Goal: Transaction & Acquisition: Purchase product/service

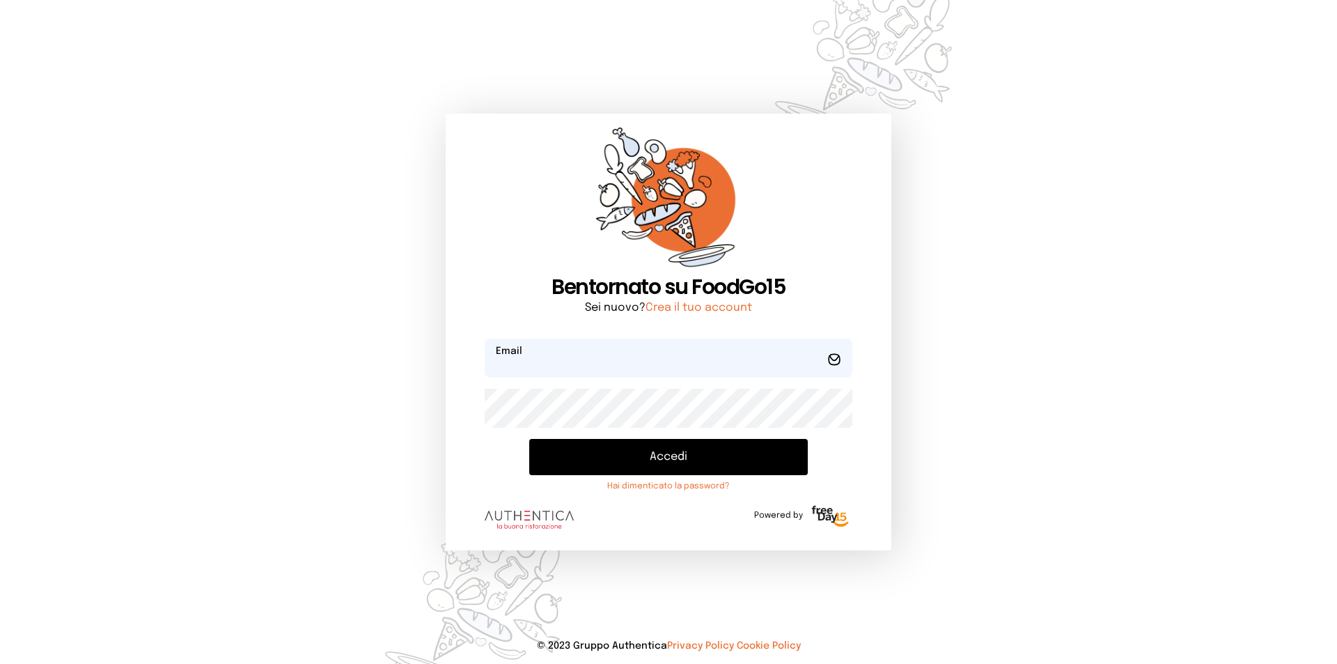
type input "**********"
click at [659, 450] on button "Accedi" at bounding box center [668, 457] width 279 height 36
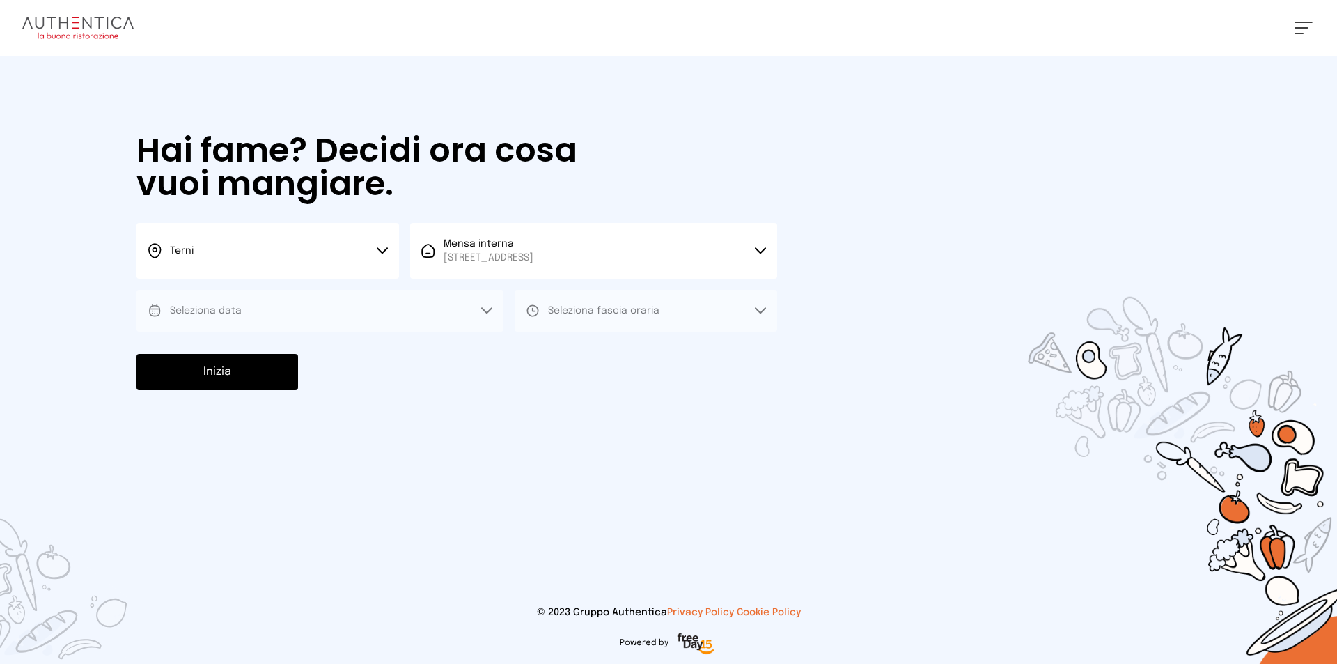
click at [269, 311] on button "Seleziona data" at bounding box center [319, 311] width 367 height 42
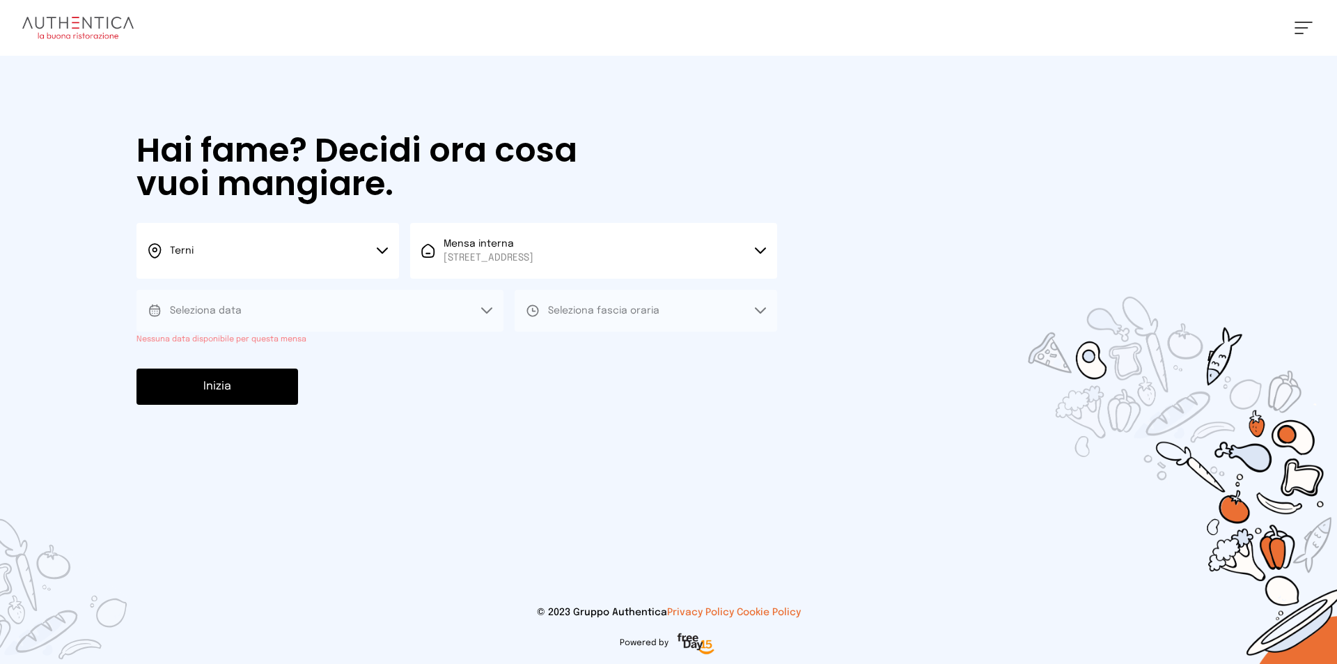
click at [484, 308] on icon at bounding box center [486, 310] width 11 height 7
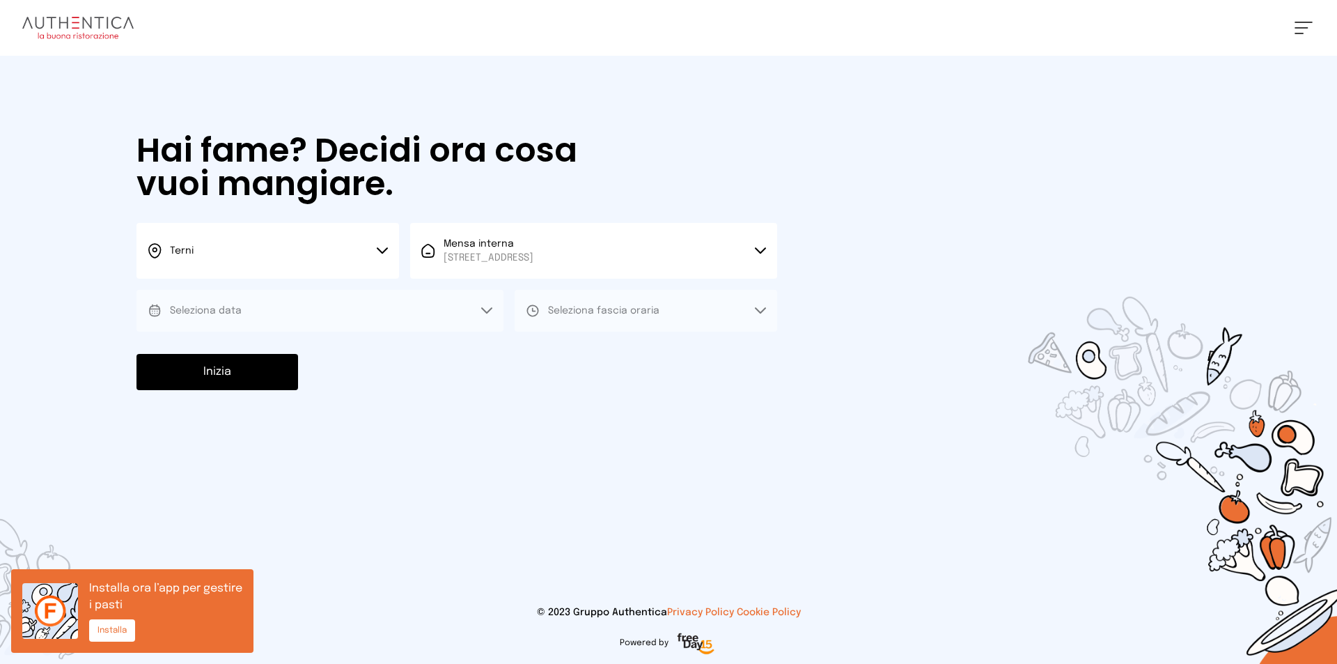
click at [383, 247] on icon at bounding box center [382, 250] width 11 height 7
click at [238, 291] on li "Terni" at bounding box center [267, 298] width 262 height 38
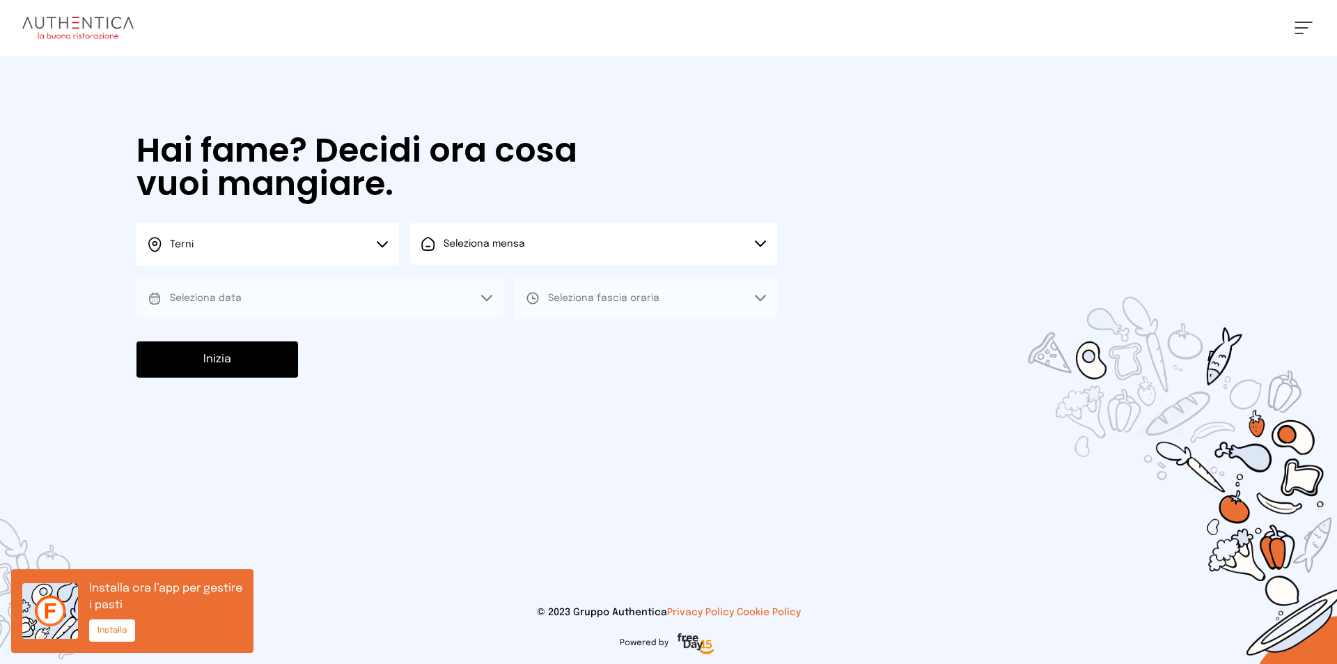
click at [664, 296] on button "Seleziona fascia oraria" at bounding box center [646, 298] width 262 height 42
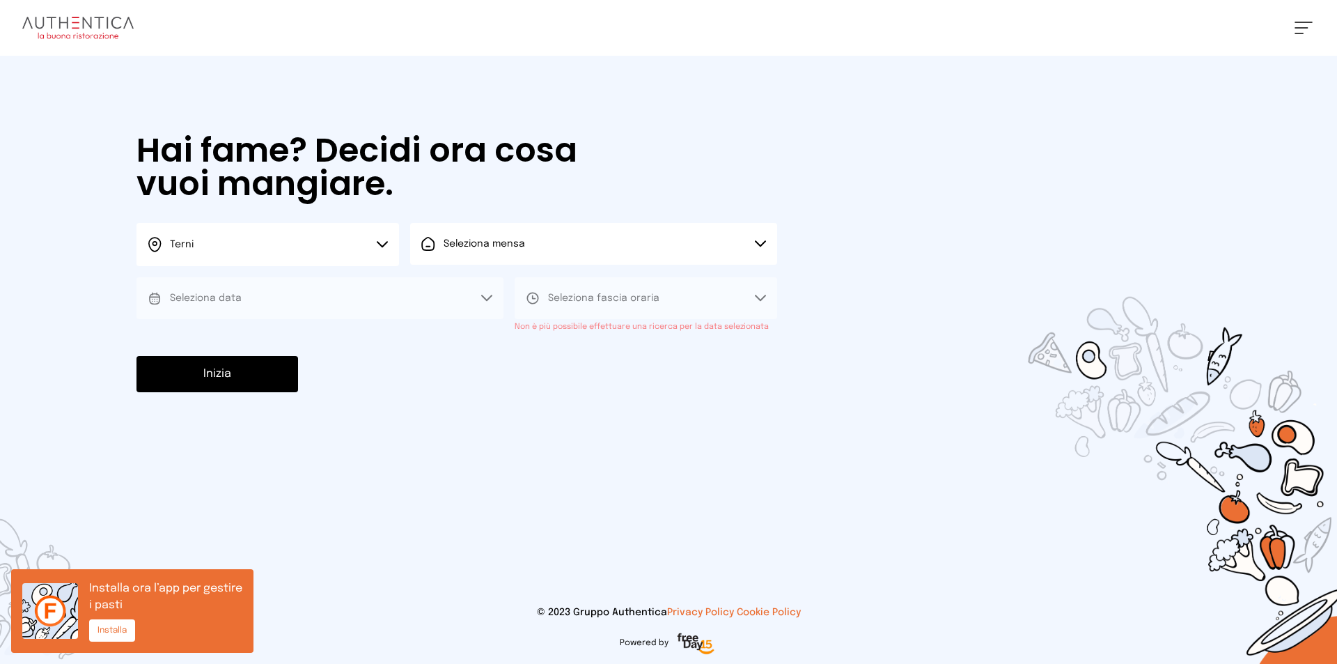
click at [624, 292] on span "Seleziona fascia oraria" at bounding box center [603, 298] width 111 height 14
click at [487, 295] on icon at bounding box center [486, 298] width 11 height 7
click at [487, 294] on button "Seleziona data" at bounding box center [319, 298] width 367 height 42
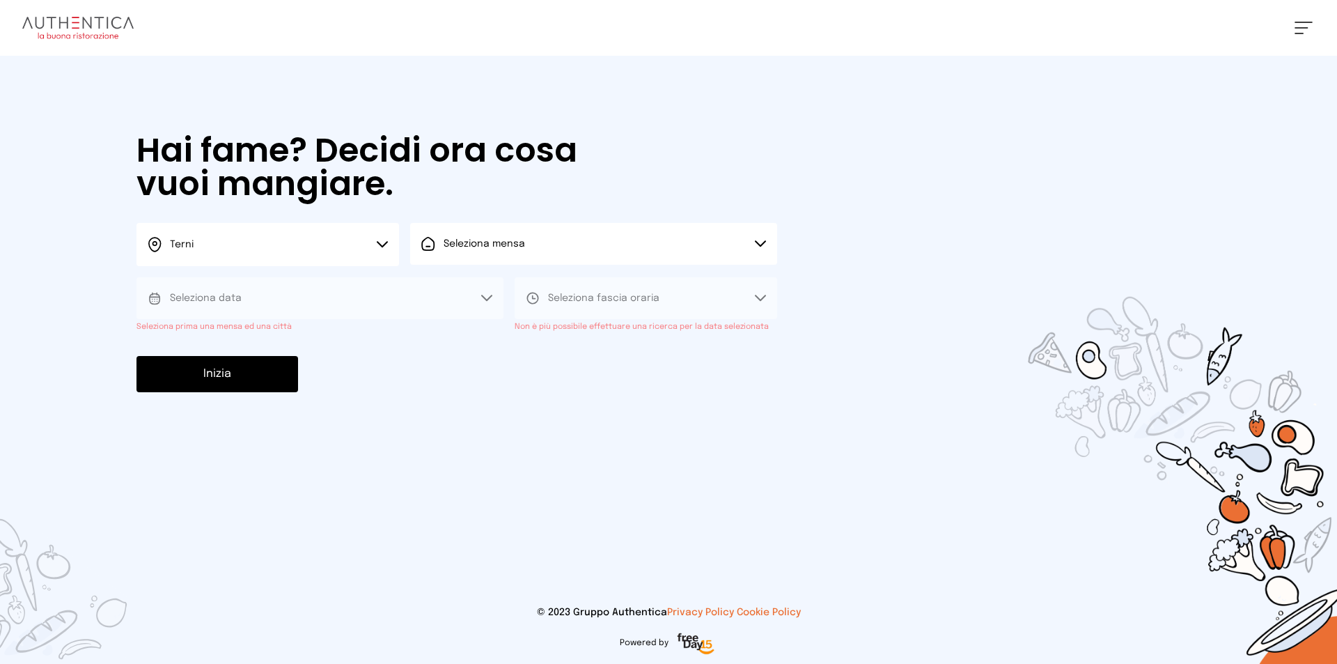
click at [486, 293] on button "Seleziona data" at bounding box center [319, 298] width 367 height 42
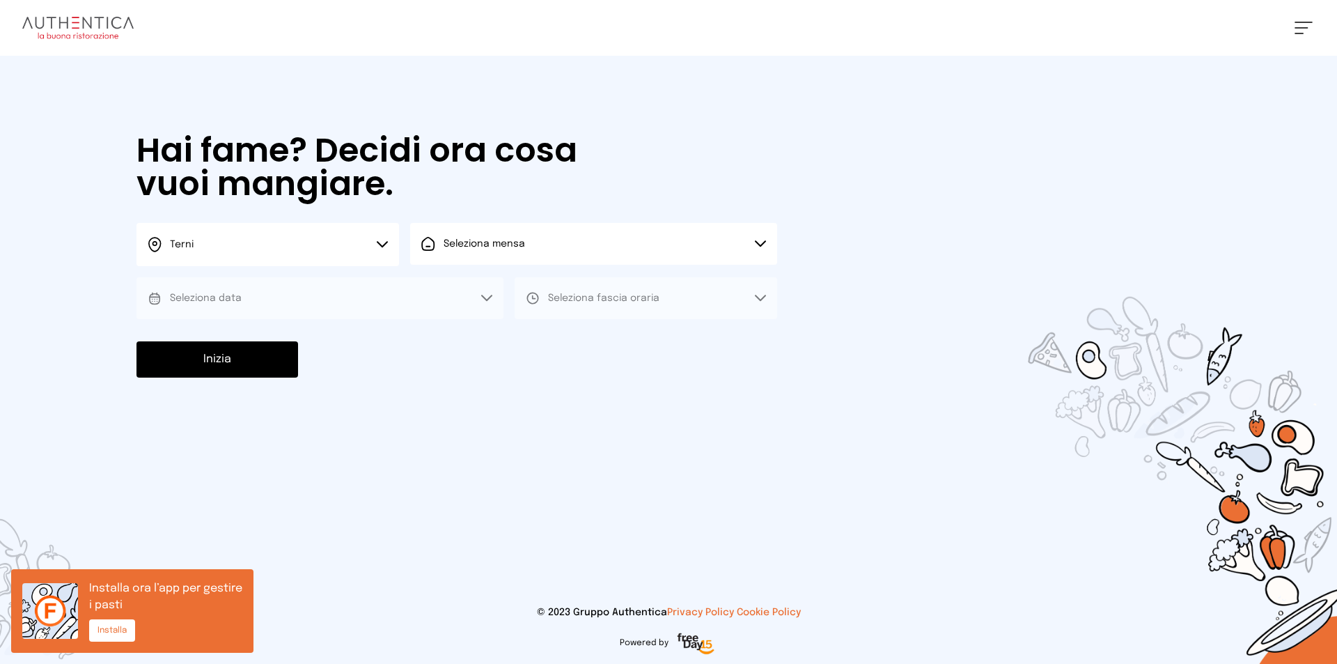
click at [769, 239] on button "Seleziona mensa" at bounding box center [593, 244] width 367 height 42
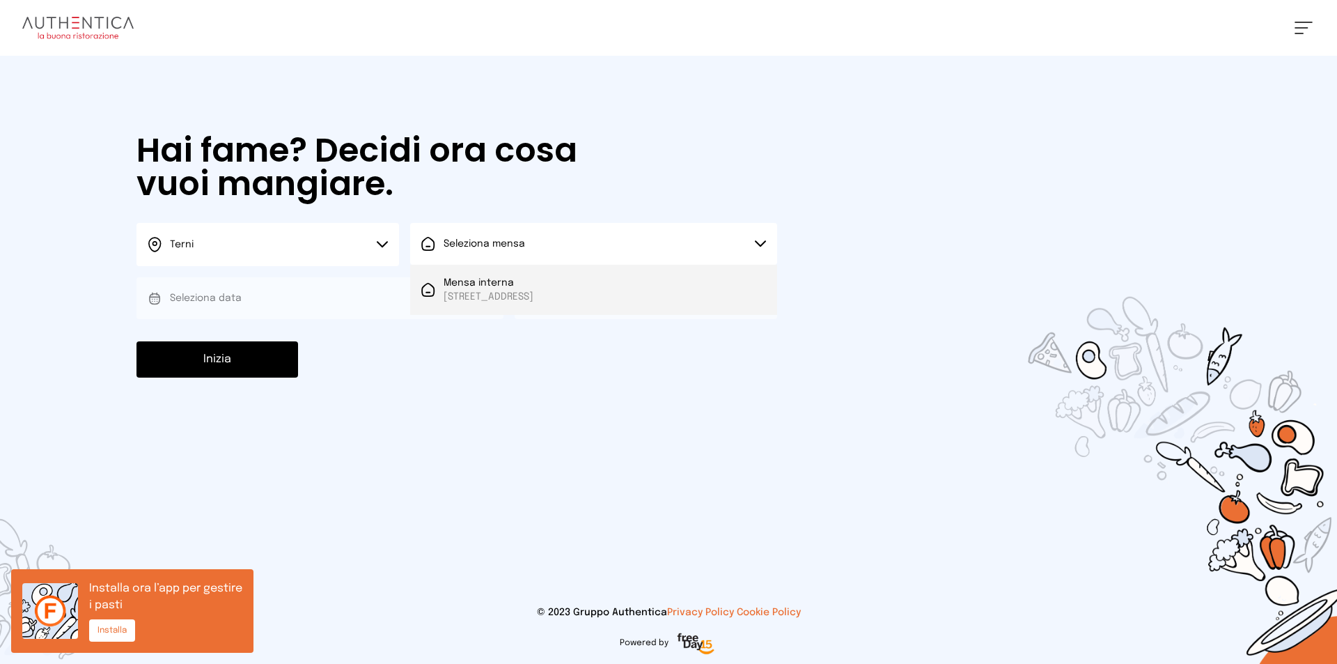
click at [533, 291] on span "[STREET_ADDRESS]" at bounding box center [489, 297] width 90 height 14
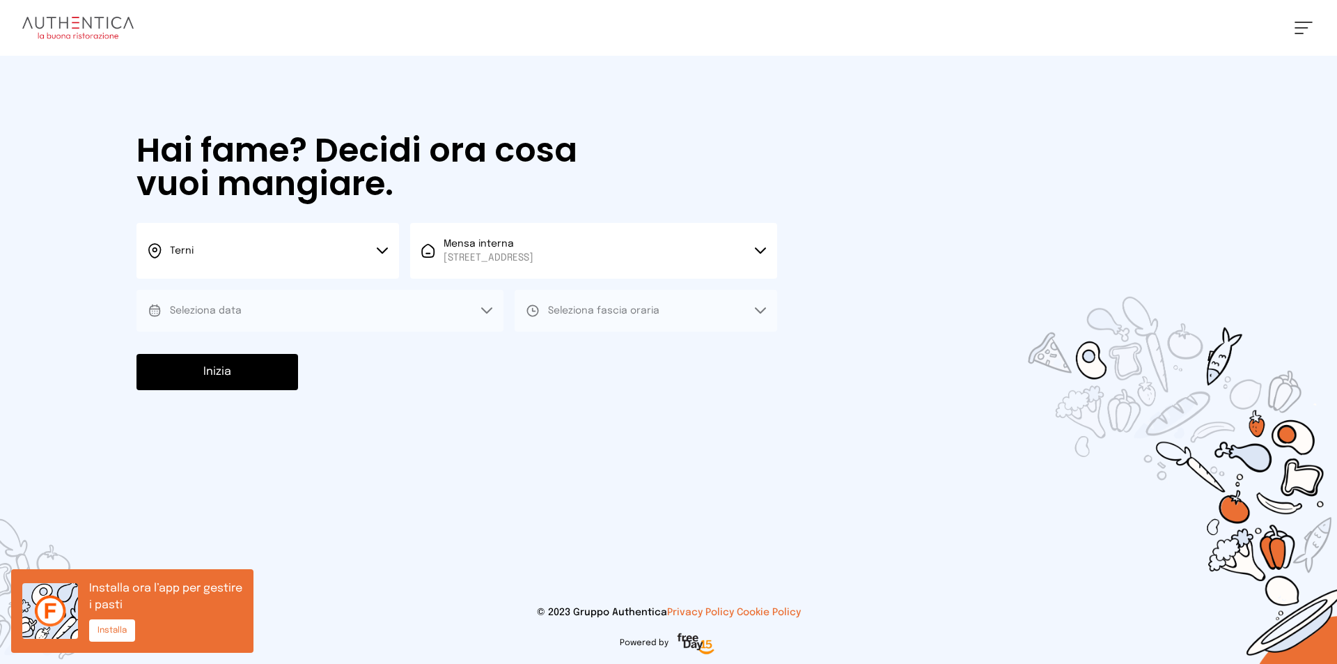
click at [488, 308] on icon at bounding box center [486, 310] width 11 height 7
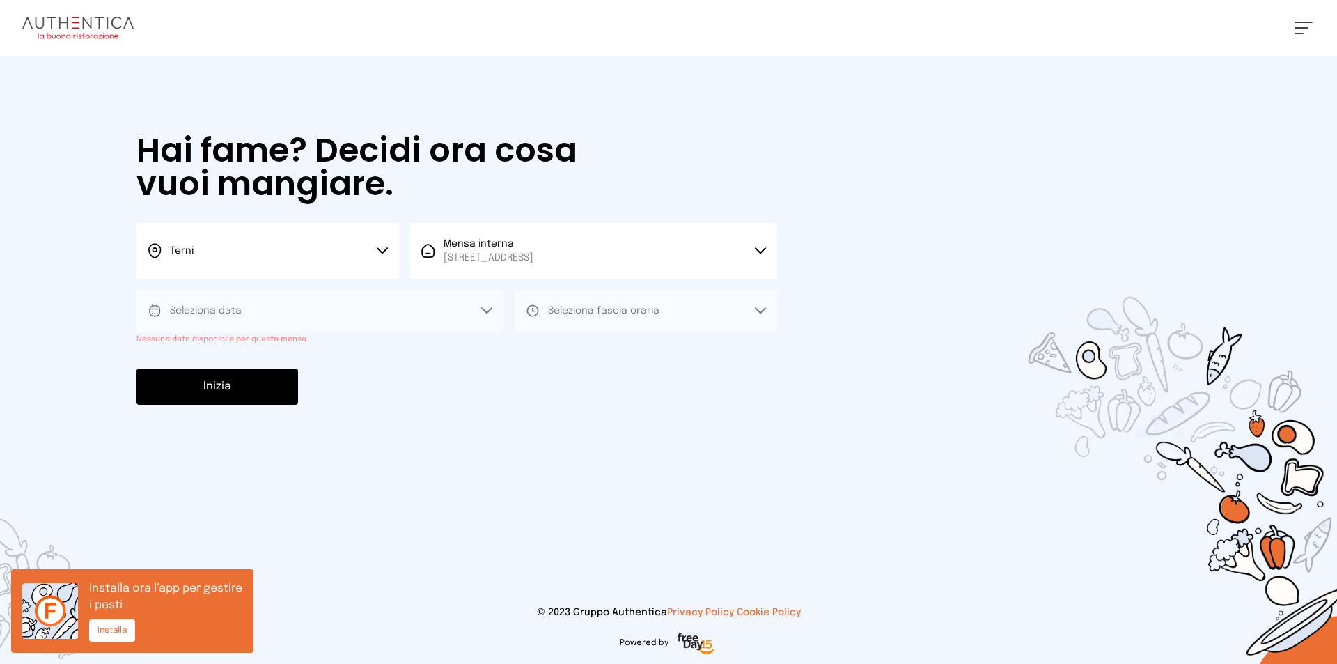
click at [389, 307] on button "Seleziona data" at bounding box center [319, 311] width 367 height 42
click at [187, 308] on span "Seleziona data" at bounding box center [206, 311] width 72 height 10
click at [267, 308] on button "Seleziona data" at bounding box center [319, 311] width 367 height 42
click at [574, 305] on span "Seleziona fascia oraria" at bounding box center [603, 311] width 111 height 14
click at [575, 305] on span "Seleziona fascia oraria" at bounding box center [603, 311] width 111 height 14
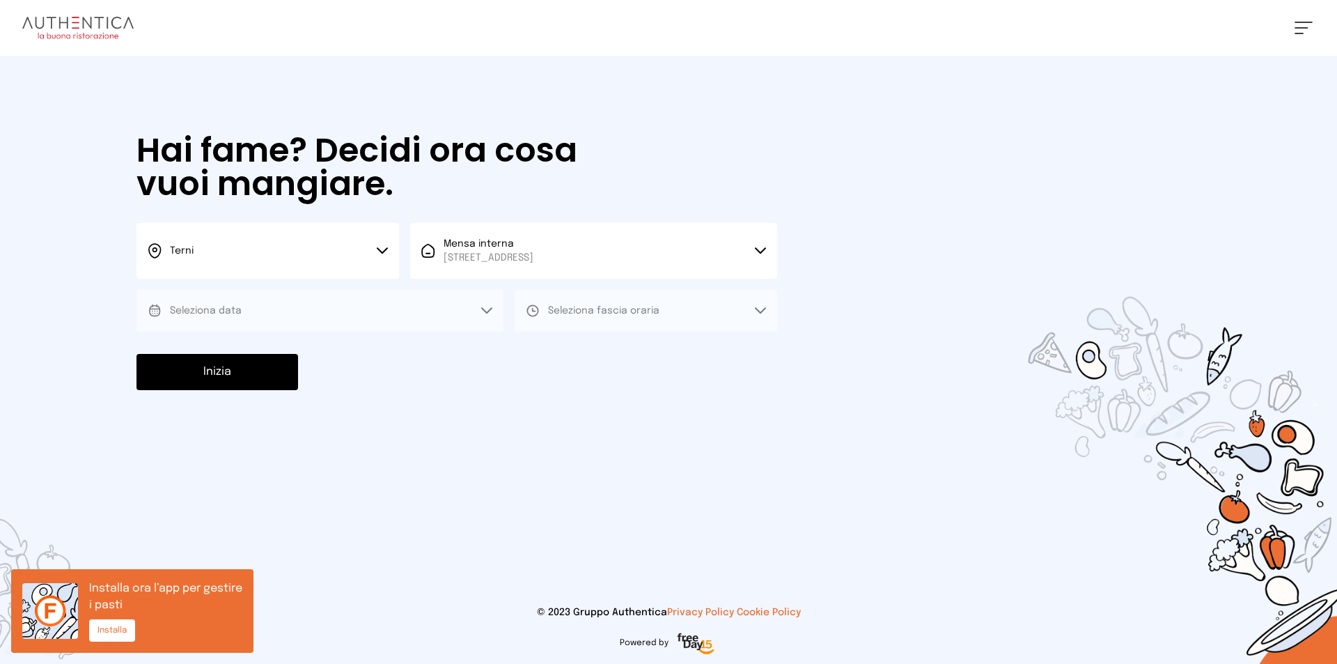
click at [487, 304] on button "Seleziona data" at bounding box center [319, 311] width 367 height 42
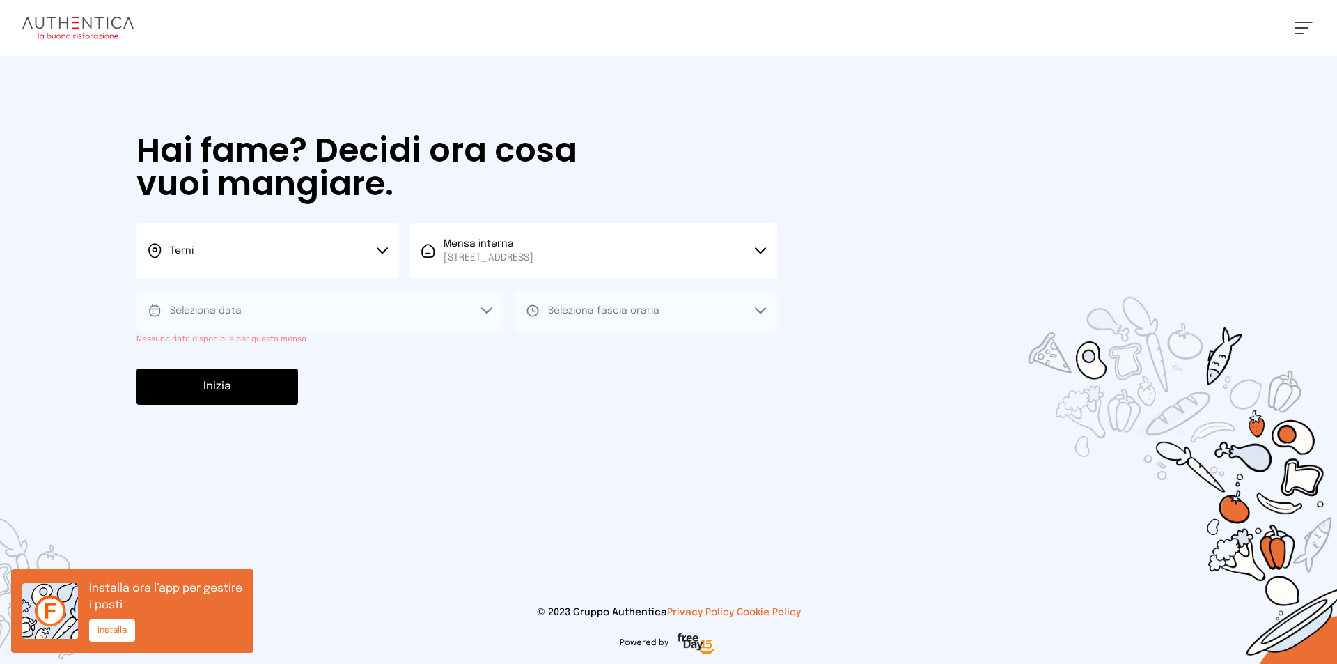
click at [487, 304] on button "Seleziona data" at bounding box center [319, 311] width 367 height 42
click at [297, 304] on button "Seleziona data" at bounding box center [319, 311] width 367 height 42
click at [198, 304] on span "Seleziona data" at bounding box center [206, 311] width 72 height 14
click at [200, 304] on span "Seleziona data" at bounding box center [206, 311] width 72 height 14
click at [608, 307] on span "Seleziona fascia oraria" at bounding box center [603, 311] width 111 height 10
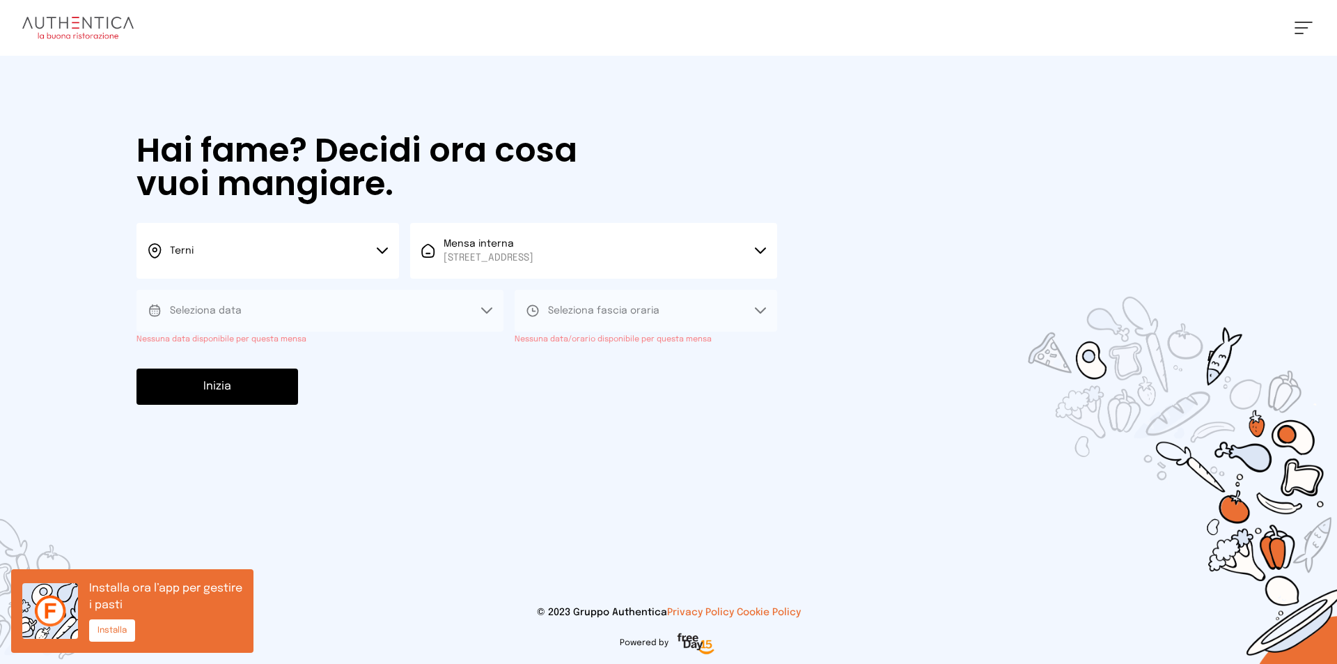
click at [609, 307] on span "Seleziona fascia oraria" at bounding box center [603, 311] width 111 height 10
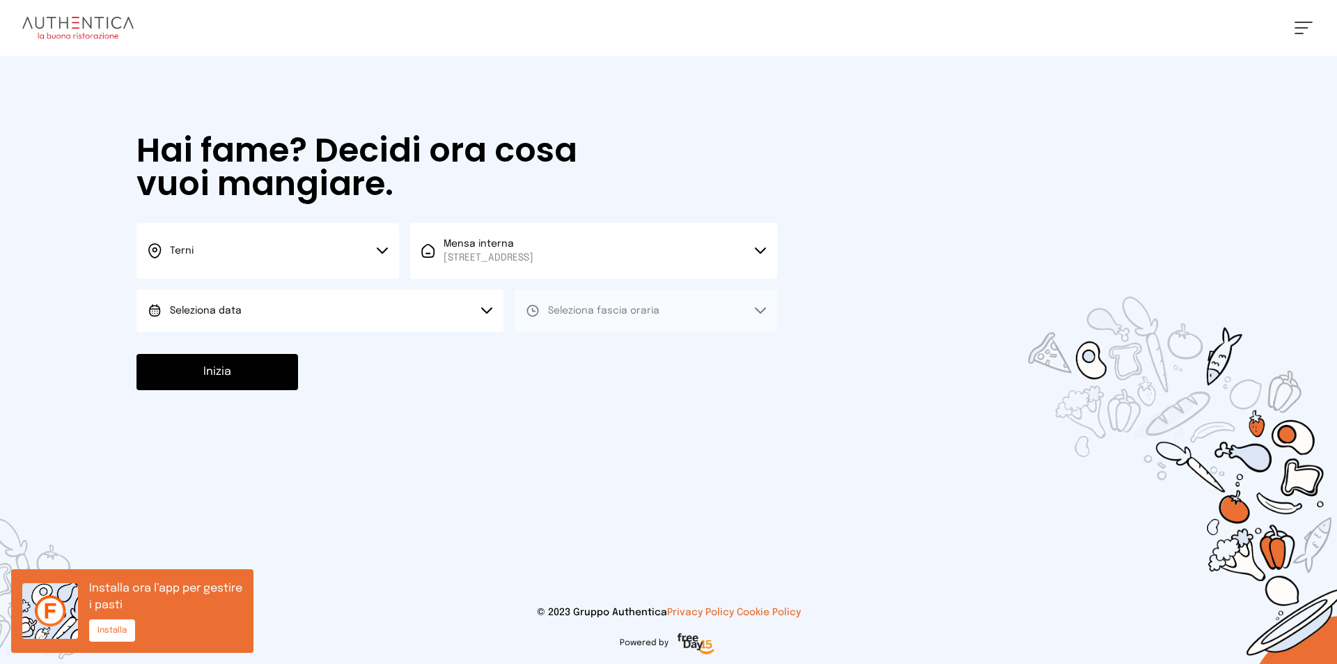
click at [394, 308] on button "Seleziona data" at bounding box center [319, 311] width 367 height 42
click at [368, 347] on li "[DATE], [DATE]" at bounding box center [319, 349] width 367 height 36
click at [758, 311] on icon at bounding box center [760, 310] width 11 height 7
click at [637, 349] on li "Pranzo" at bounding box center [646, 349] width 262 height 36
click at [251, 362] on button "Inizia" at bounding box center [217, 372] width 162 height 36
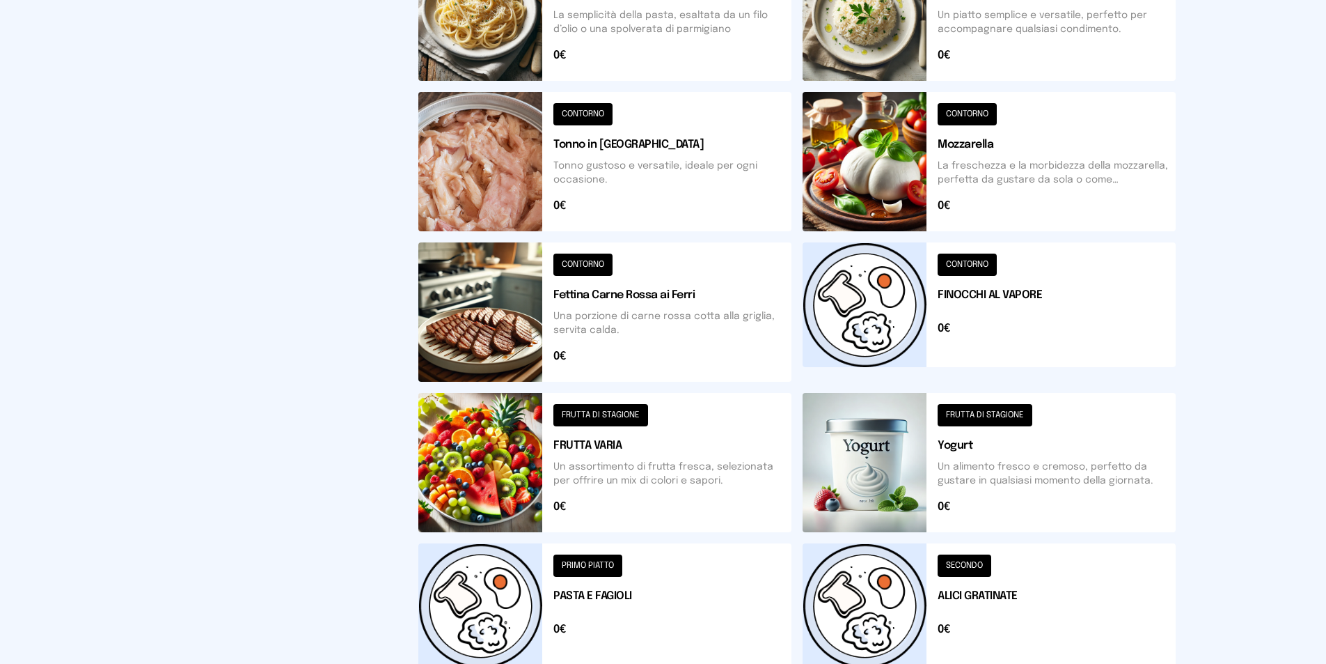
scroll to position [475, 0]
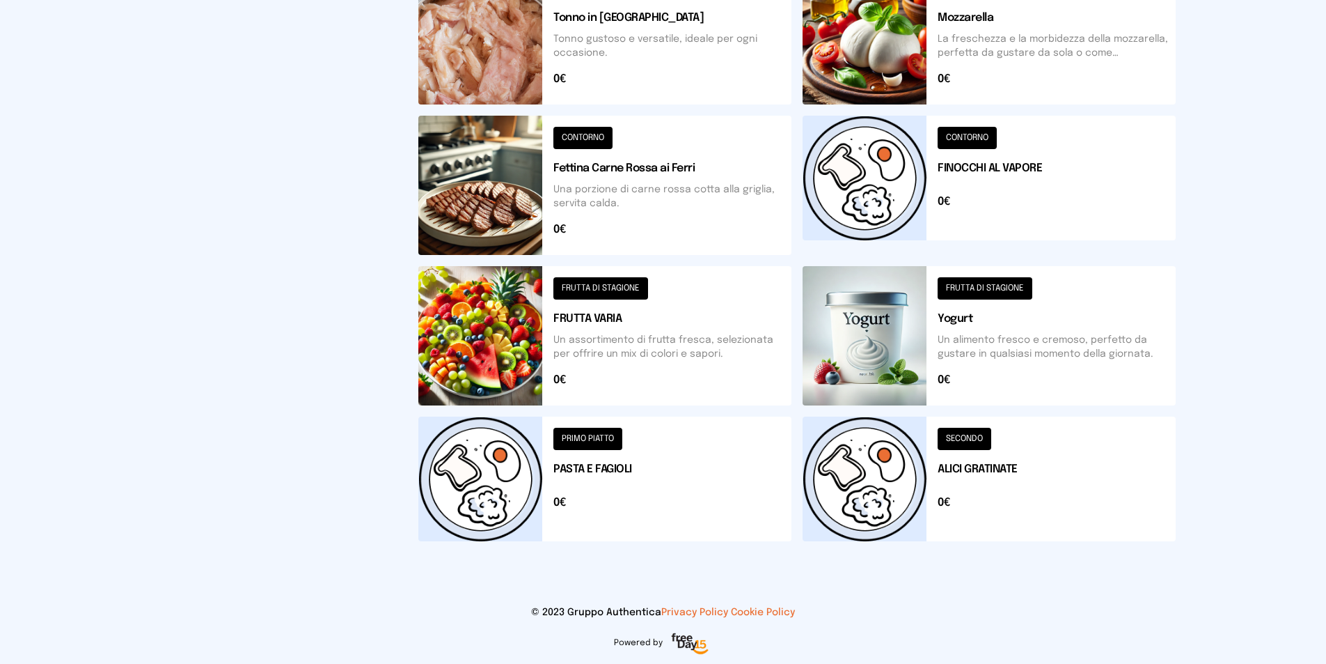
click at [1027, 478] on button at bounding box center [989, 478] width 373 height 125
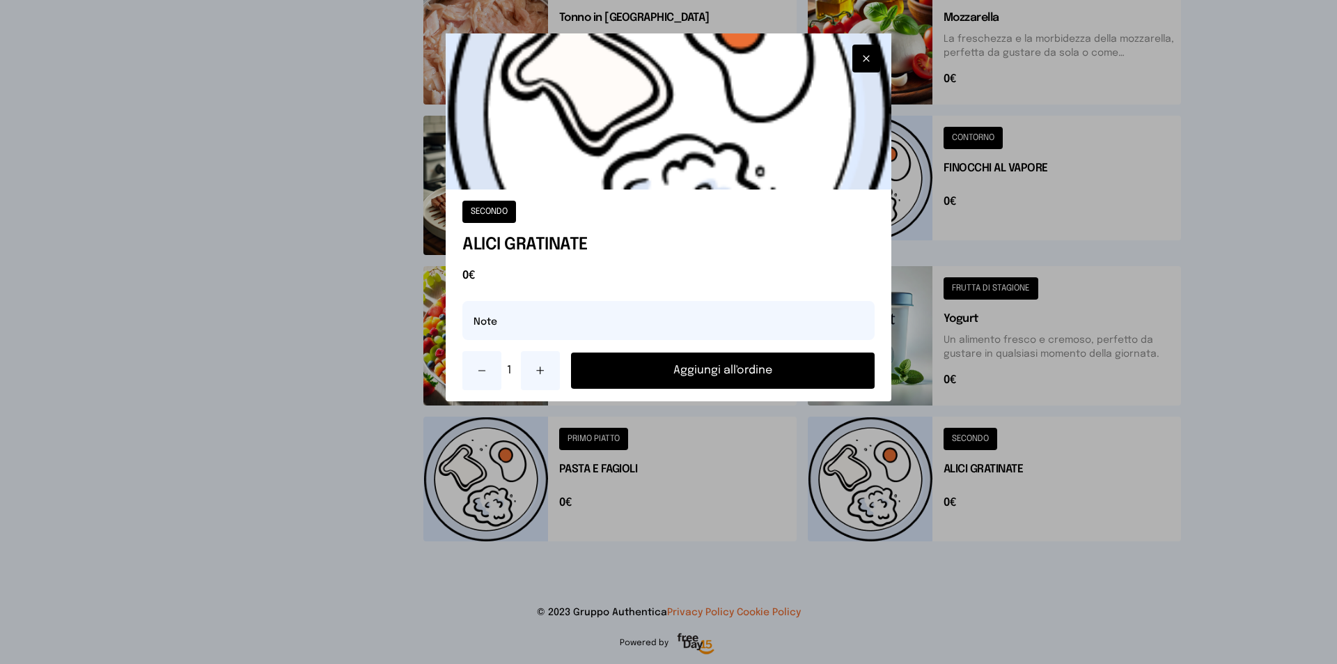
click at [695, 367] on button "Aggiungi all'ordine" at bounding box center [723, 370] width 304 height 36
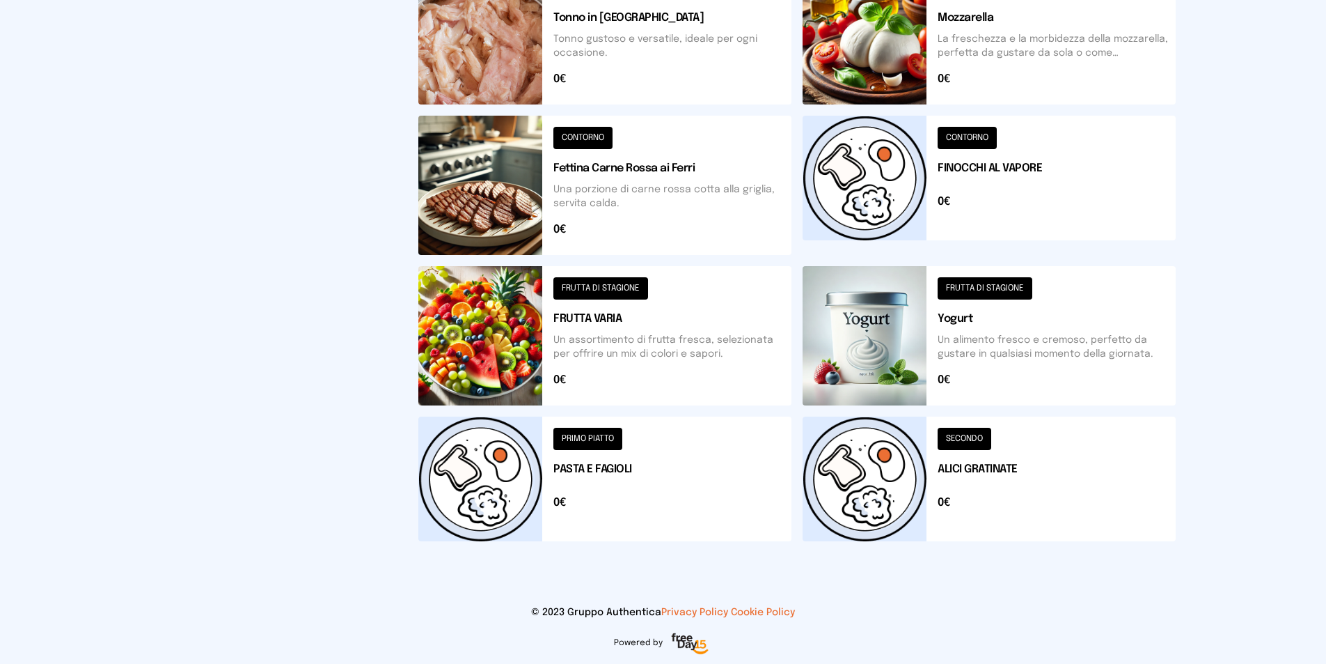
click at [1042, 164] on button at bounding box center [989, 185] width 373 height 139
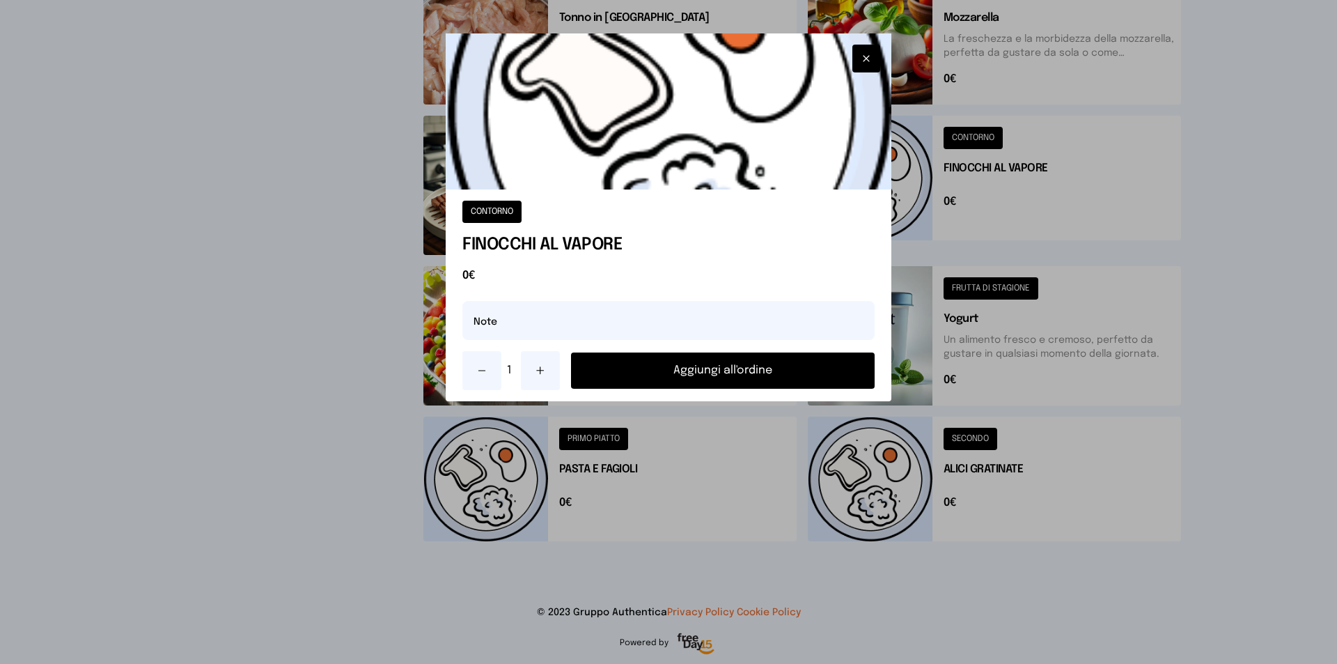
click at [739, 369] on button "Aggiungi all'ordine" at bounding box center [723, 370] width 304 height 36
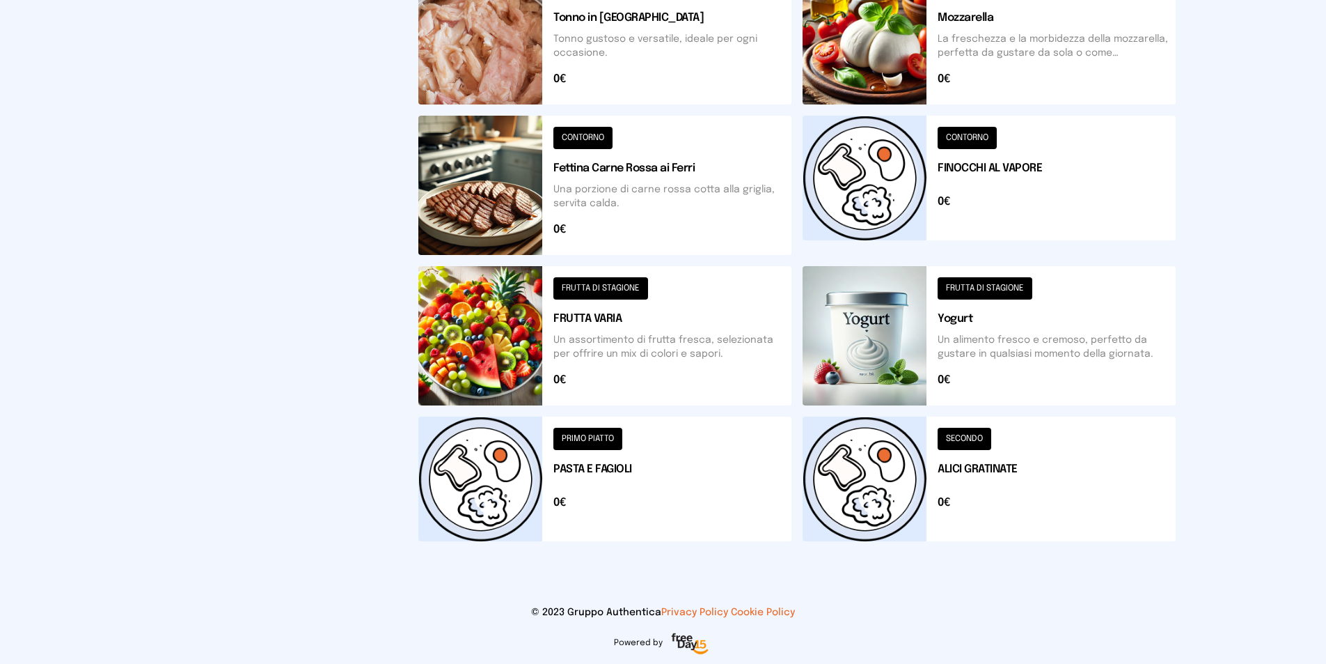
click at [640, 472] on button at bounding box center [604, 478] width 373 height 125
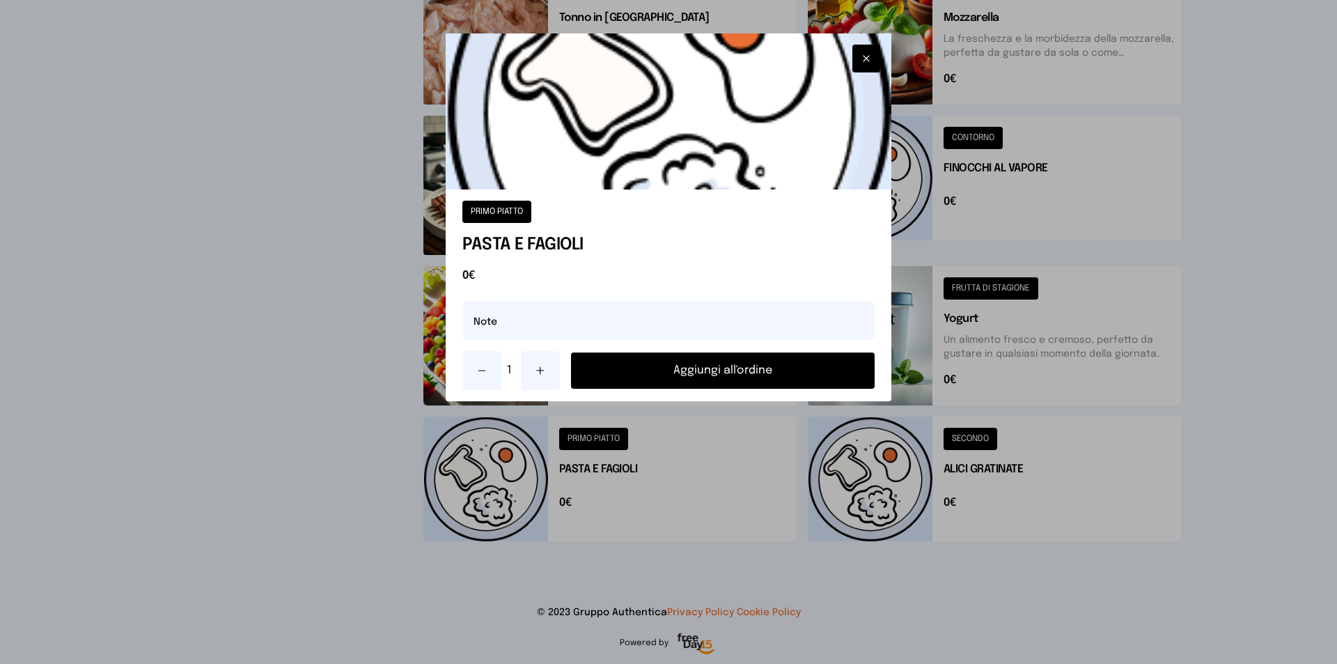
click at [697, 366] on button "Aggiungi all'ordine" at bounding box center [723, 370] width 304 height 36
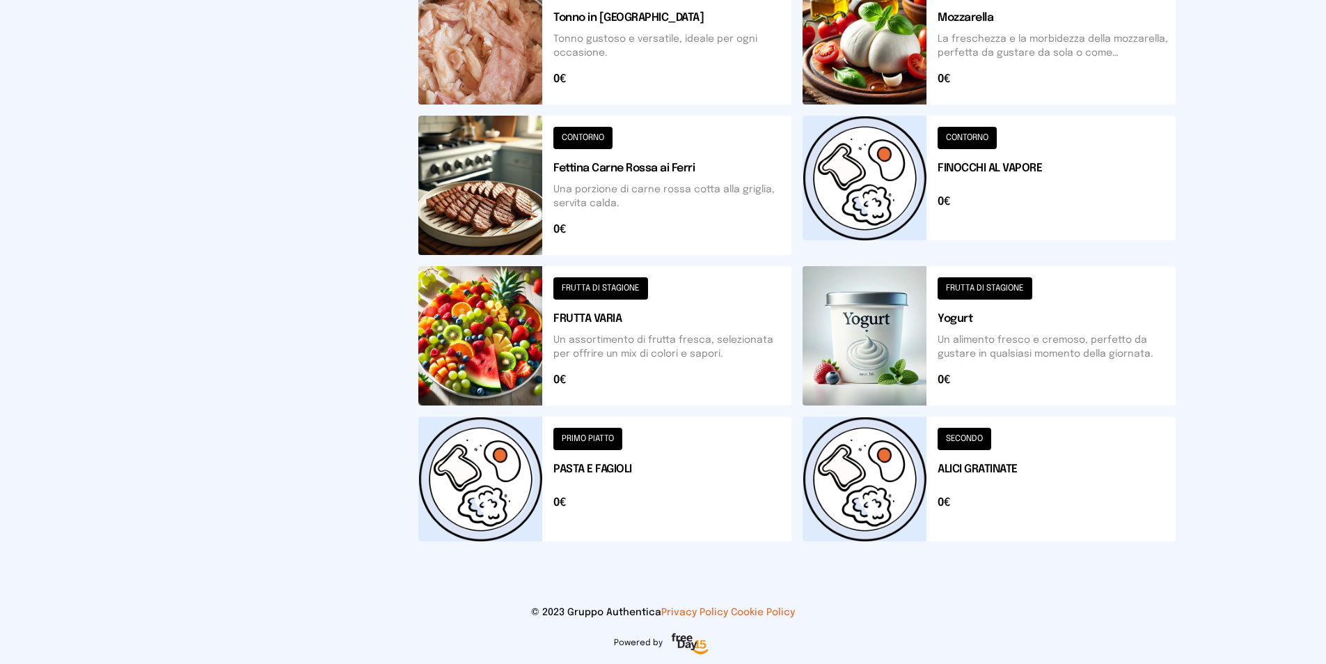
scroll to position [0, 0]
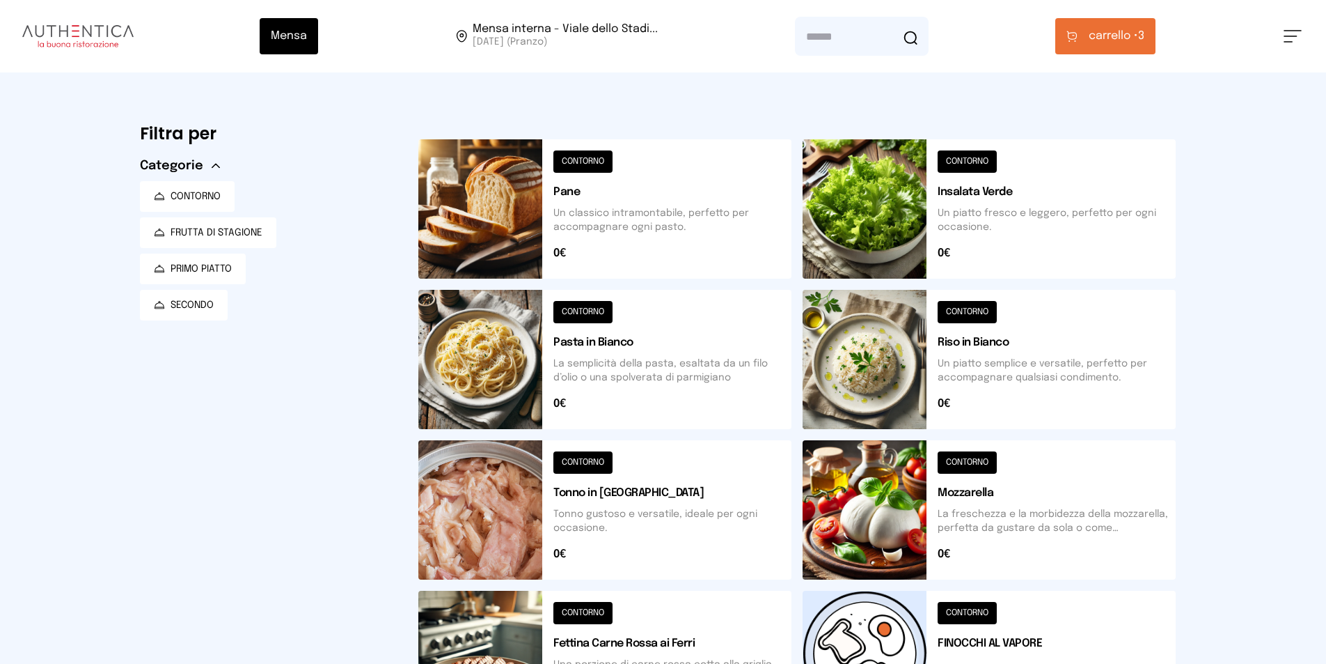
click at [1112, 35] on span "carrello •" at bounding box center [1113, 36] width 49 height 17
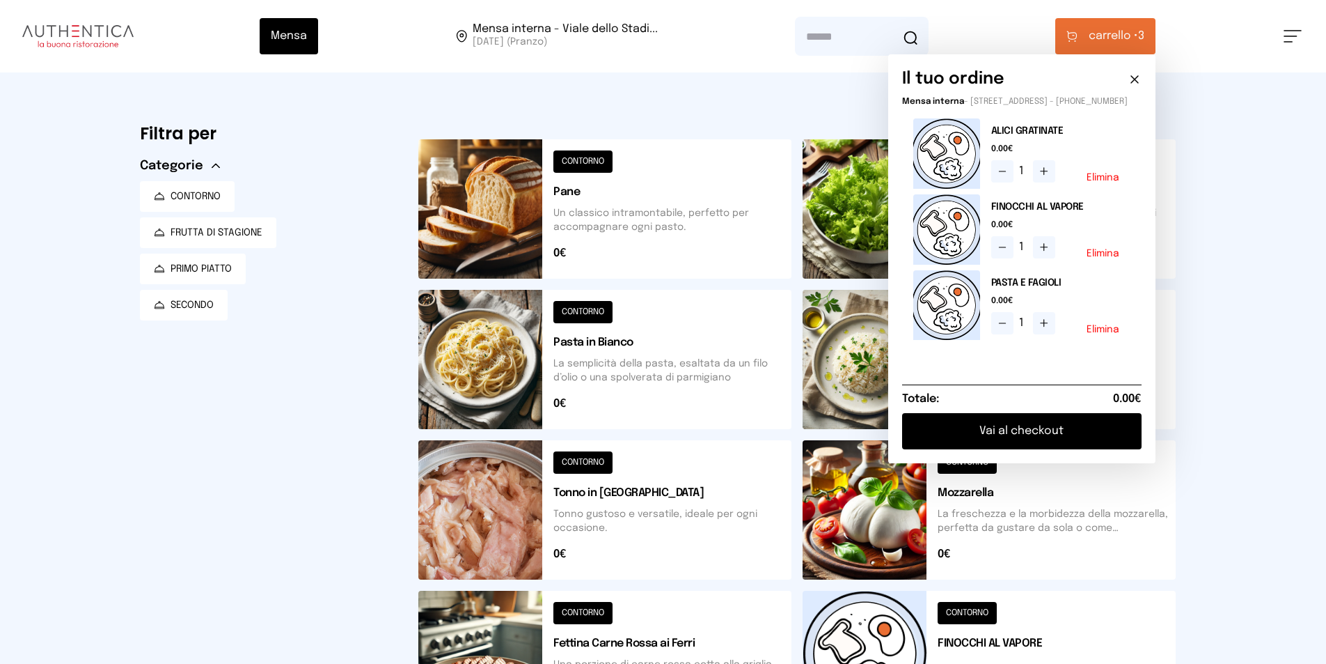
click at [1028, 444] on button "Vai al checkout" at bounding box center [1022, 431] width 240 height 36
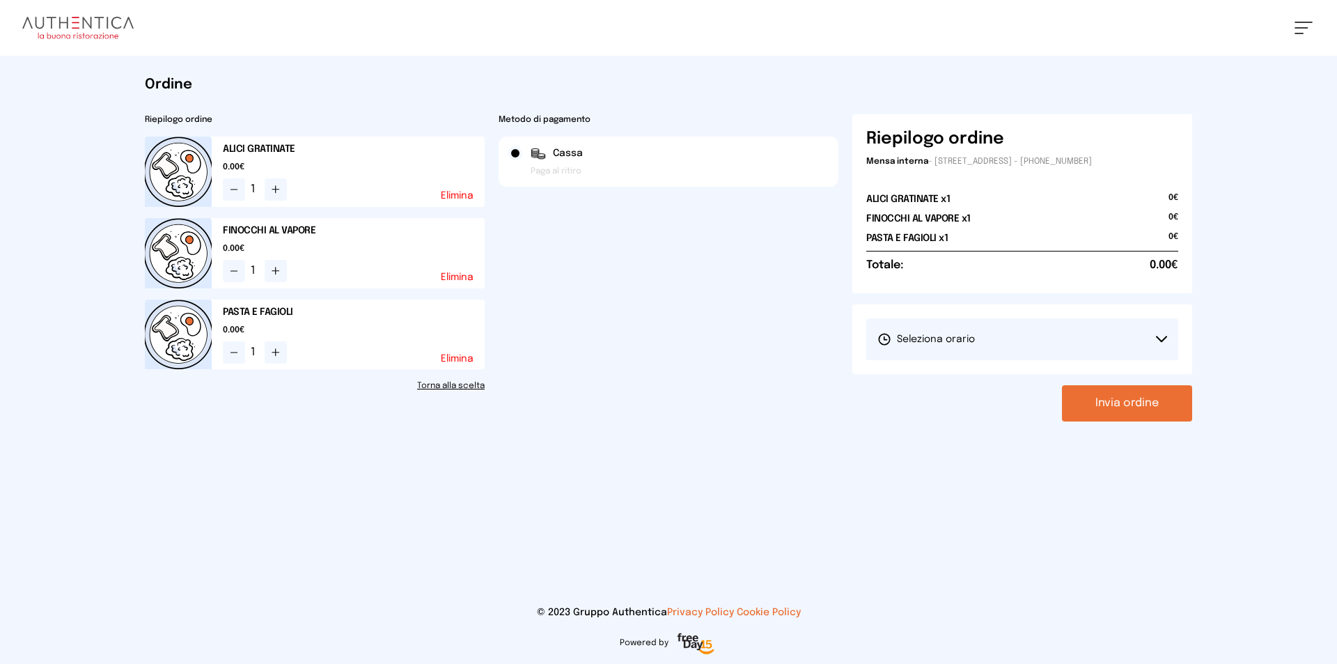
click at [1111, 337] on button "Seleziona orario" at bounding box center [1022, 339] width 312 height 42
click at [997, 373] on li "1° Turno (13:00 - 15:00)" at bounding box center [1022, 378] width 312 height 36
click at [1134, 402] on button "Invia ordine" at bounding box center [1127, 403] width 130 height 36
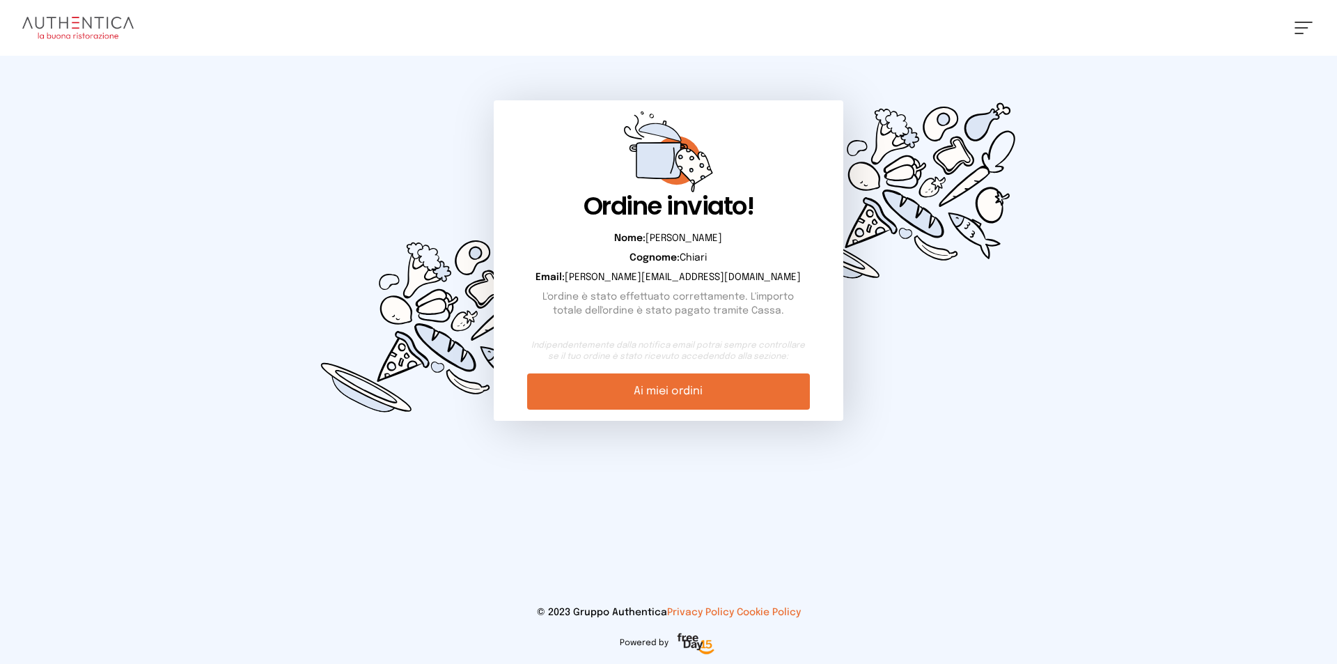
click at [725, 395] on link "Ai miei ordini" at bounding box center [668, 391] width 282 height 36
